Goal: Transaction & Acquisition: Obtain resource

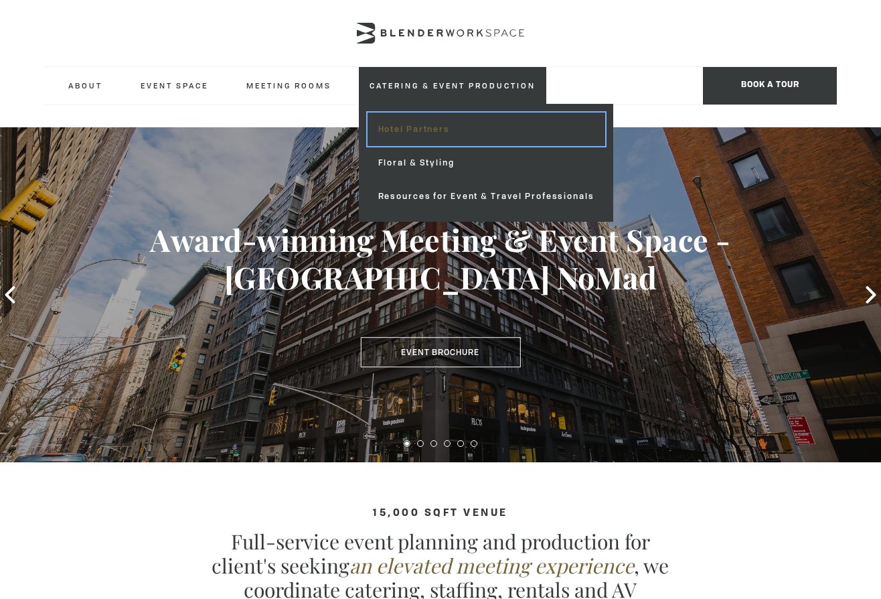
click at [447, 120] on link "Hotel Partners" at bounding box center [487, 129] width 238 height 33
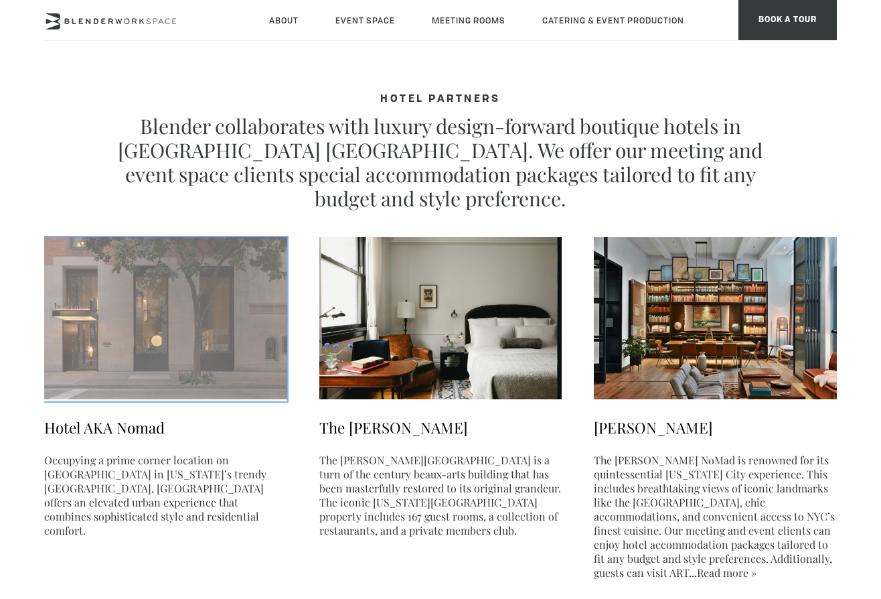
click at [269, 271] on img at bounding box center [165, 318] width 243 height 162
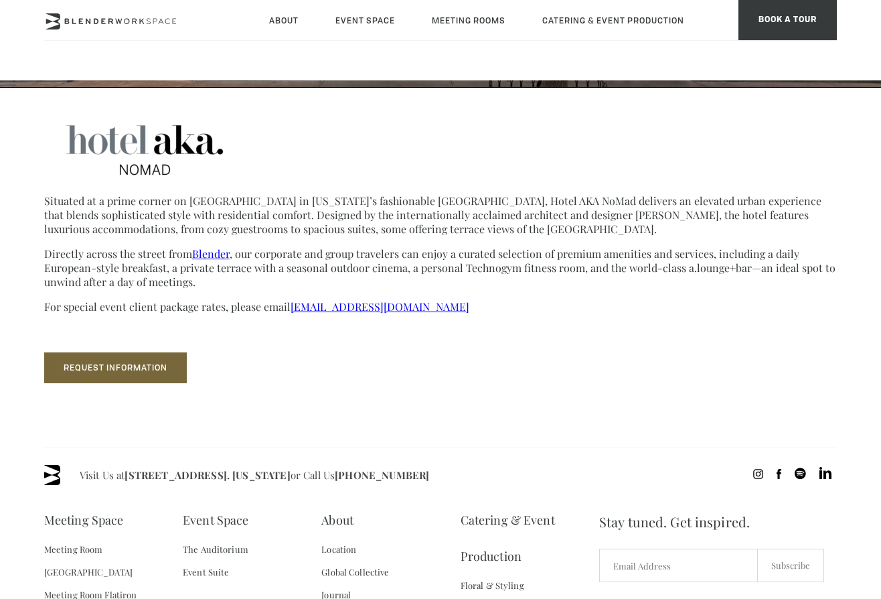
scroll to position [437, 0]
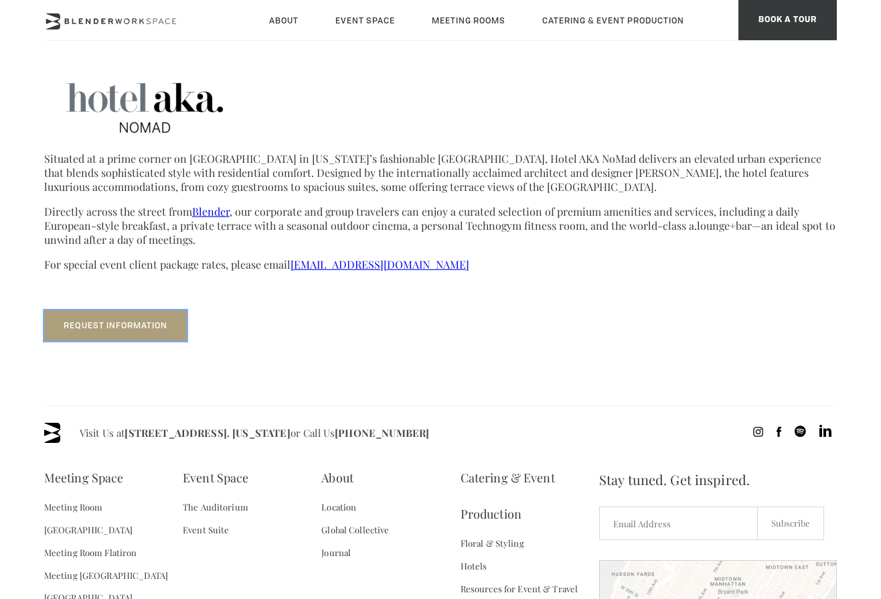
click at [76, 317] on button "Request Information" at bounding box center [115, 325] width 143 height 31
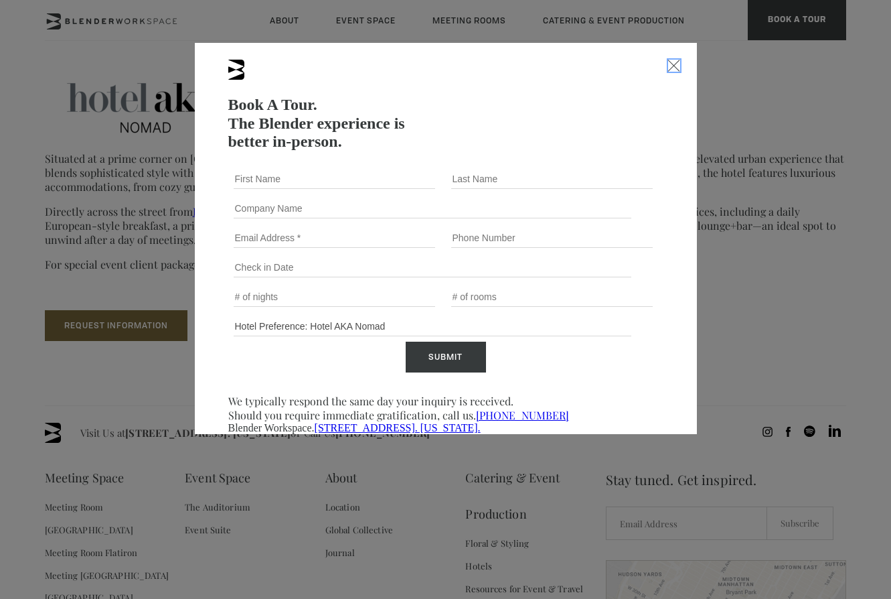
click at [673, 69] on div "Close form" at bounding box center [674, 66] width 12 height 12
